Goal: Information Seeking & Learning: Find specific page/section

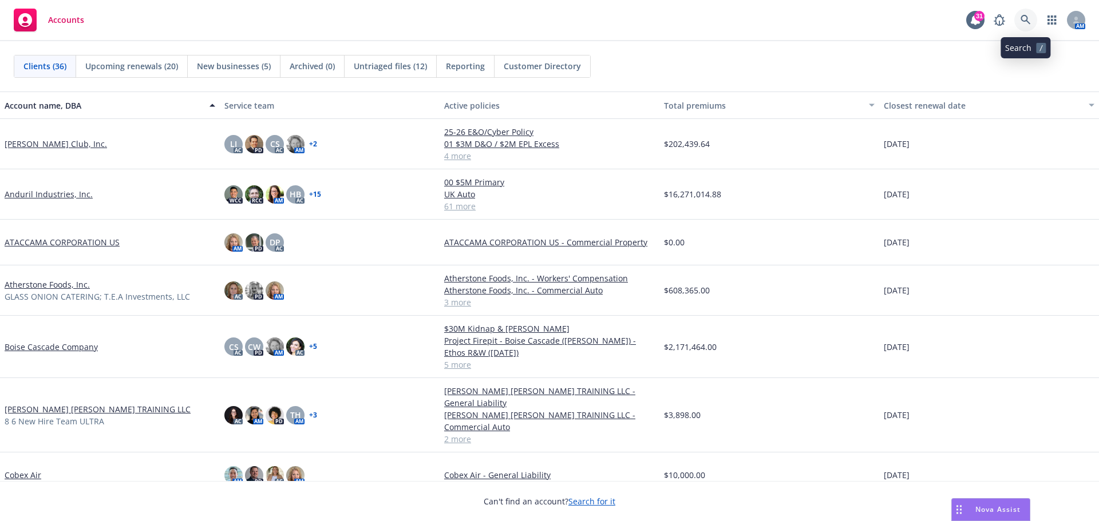
click at [1025, 18] on icon at bounding box center [1025, 20] width 10 height 10
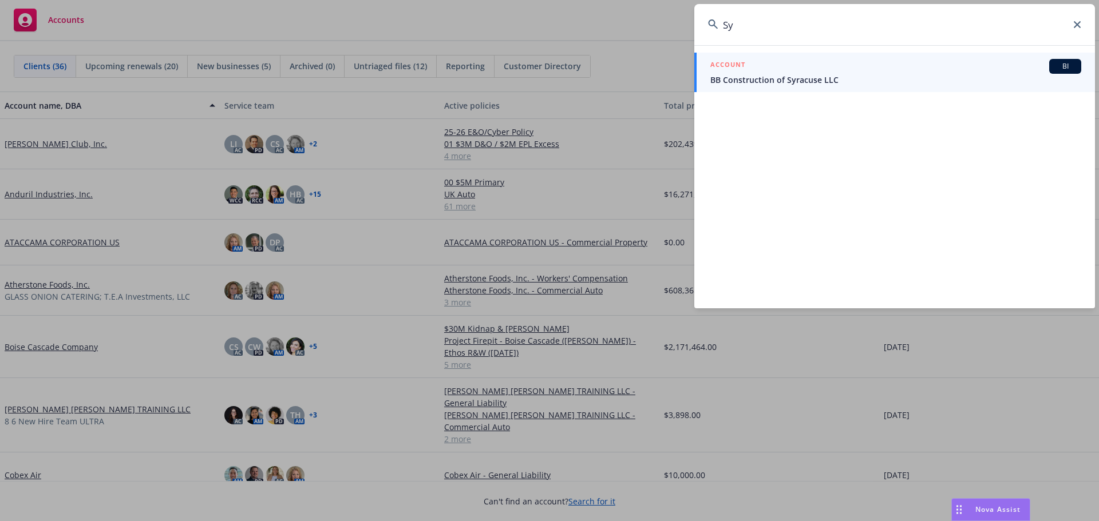
type input "S"
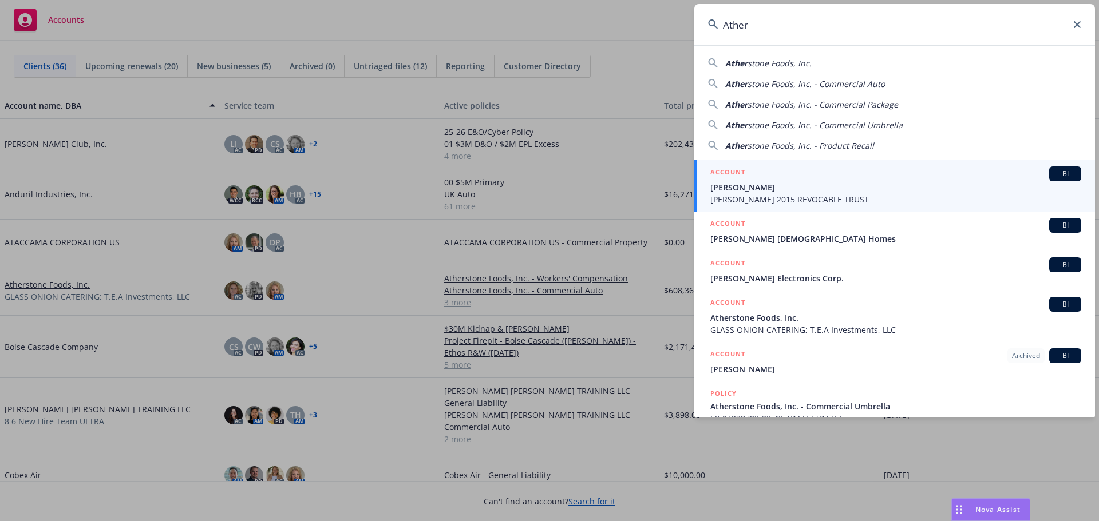
click at [767, 65] on span "stone Foods, Inc." at bounding box center [779, 63] width 64 height 11
type input "Atherstone Foods, Inc."
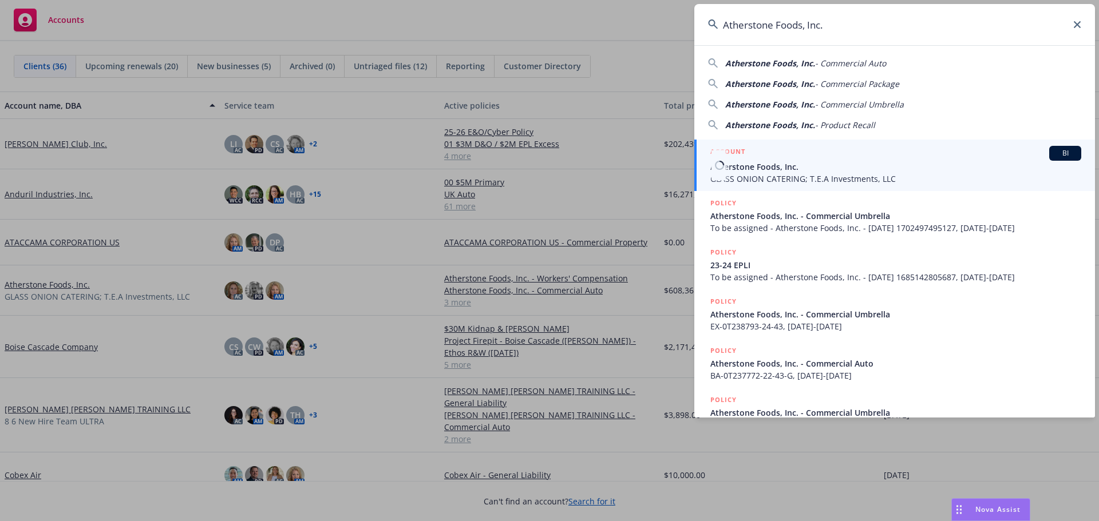
click at [746, 172] on span "Atherstone Foods, Inc." at bounding box center [895, 167] width 371 height 12
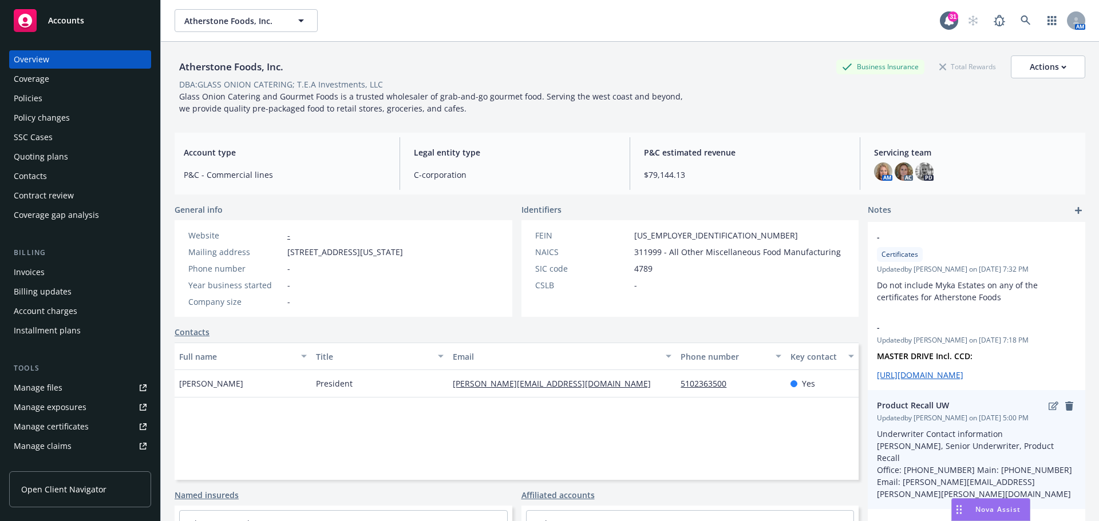
click at [937, 411] on span "Product Recall UW" at bounding box center [961, 405] width 169 height 12
